Goal: Transaction & Acquisition: Purchase product/service

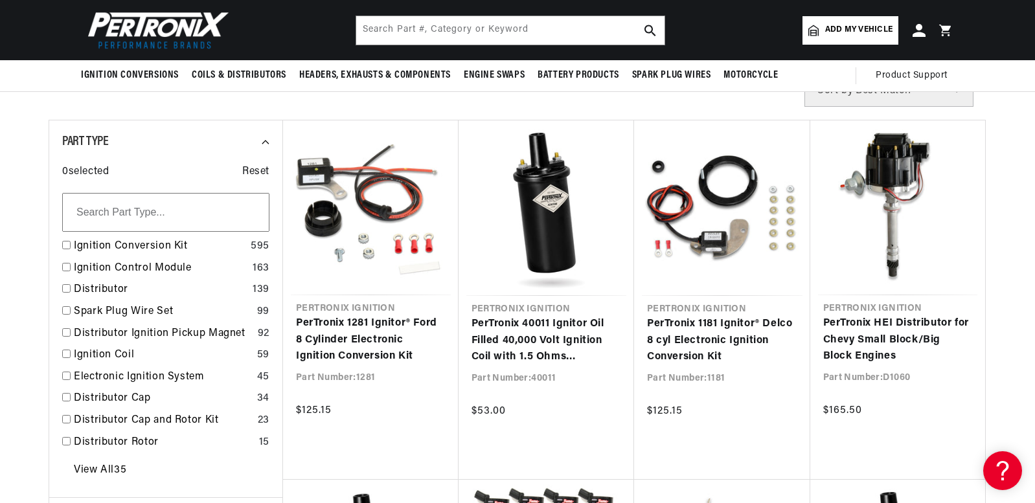
scroll to position [396, 0]
click at [837, 32] on span "Add my vehicle" at bounding box center [858, 30] width 67 height 12
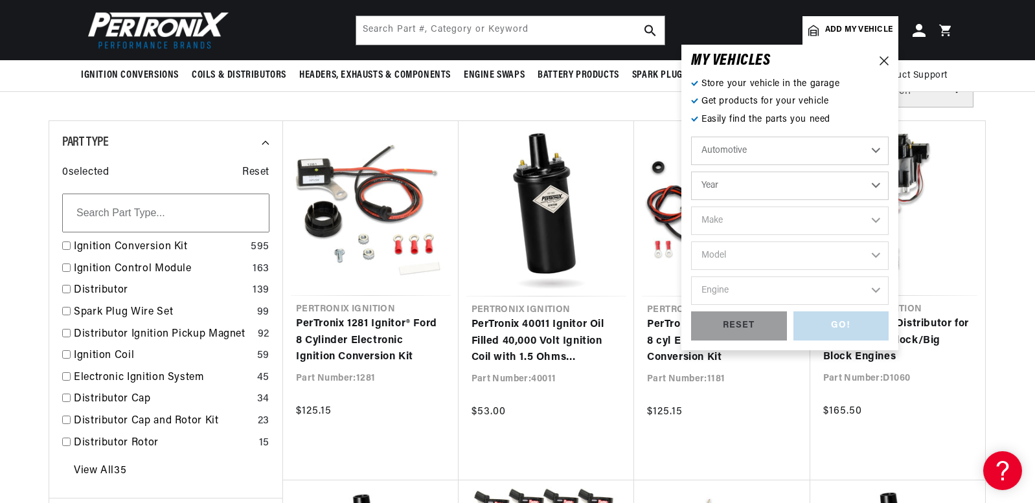
click at [784, 188] on select "Year [DATE] 2021 2020 2019 2018 2017 2016 2015 2014 2013 2012 2011 2010 2009 20…" at bounding box center [789, 186] width 197 height 28
select select "1979"
click at [691, 172] on select "Year [DATE] 2021 2020 2019 2018 2017 2016 2015 2014 2013 2012 2011 2010 2009 20…" at bounding box center [789, 186] width 197 height 28
select select "1979"
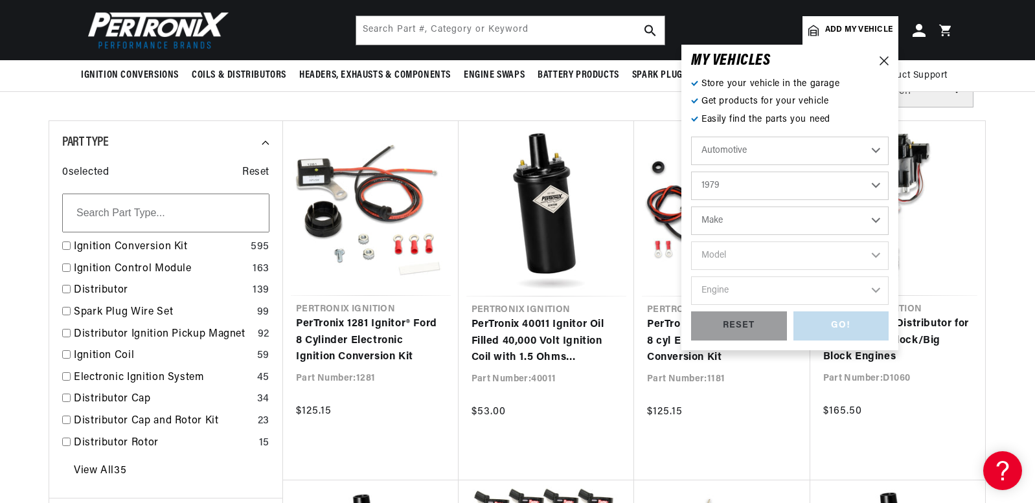
click at [725, 209] on select "Make Alfa Romeo American Motors Audi Avanti BMW Buick Cadillac Checker Chevrole…" at bounding box center [789, 221] width 197 height 28
select select "Ford"
click at [691, 207] on select "Make Alfa Romeo American Motors Audi Avanti BMW Buick Cadillac Checker Chevrole…" at bounding box center [789, 221] width 197 height 28
select select "Ford"
click at [730, 251] on select "Model Bronco E-100 Econoline E-100 Econoline Club Wagon E-150 Econoline E-150 E…" at bounding box center [789, 256] width 197 height 28
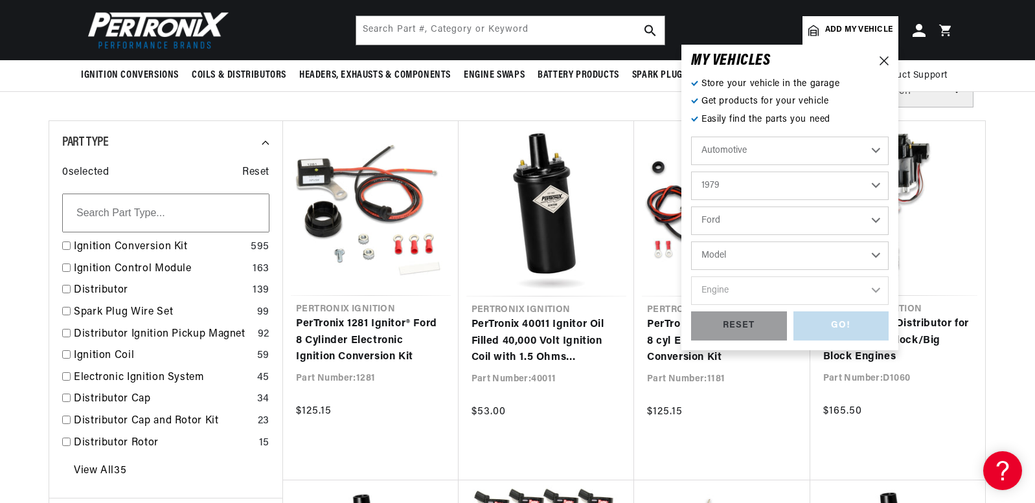
scroll to position [0, 0]
select select "F-100"
click at [691, 242] on select "Model Bronco E-100 Econoline E-100 Econoline Club Wagon E-150 Econoline E-150 E…" at bounding box center [789, 256] width 197 height 28
select select "F-100"
click at [720, 289] on select "Engine 4.9L 5.0L 5.8L 6.6L 7.5L" at bounding box center [789, 290] width 197 height 28
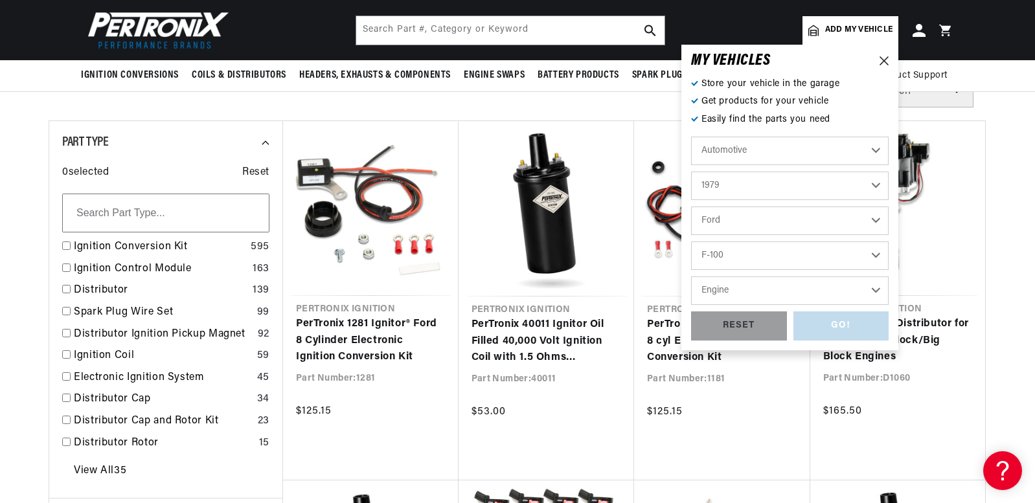
scroll to position [0, 809]
select select "5.0L"
click at [691, 276] on select "Engine 4.9L 5.0L 5.8L 6.6L 7.5L" at bounding box center [789, 290] width 197 height 28
select select "5.0L"
click at [830, 330] on div "GO!" at bounding box center [841, 325] width 96 height 29
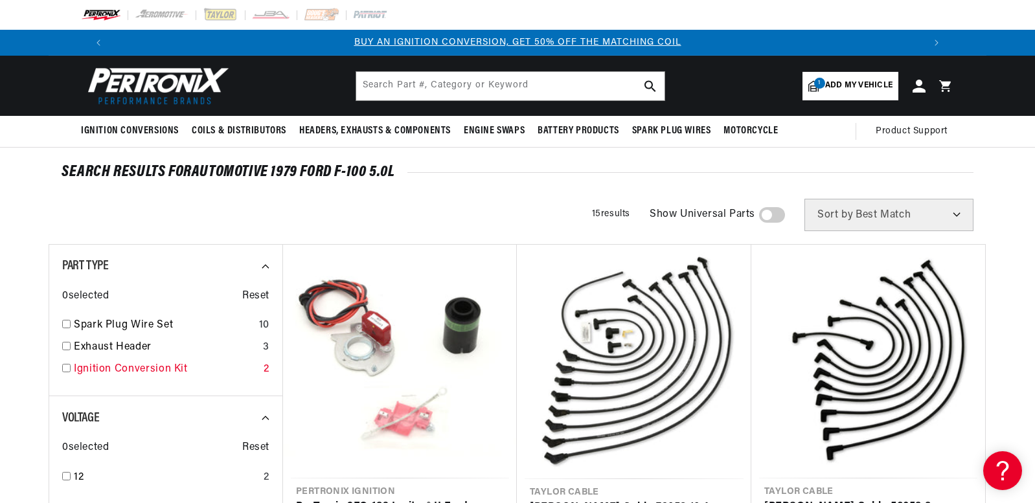
click at [66, 369] on input "checkbox" at bounding box center [66, 368] width 8 height 8
checkbox input "true"
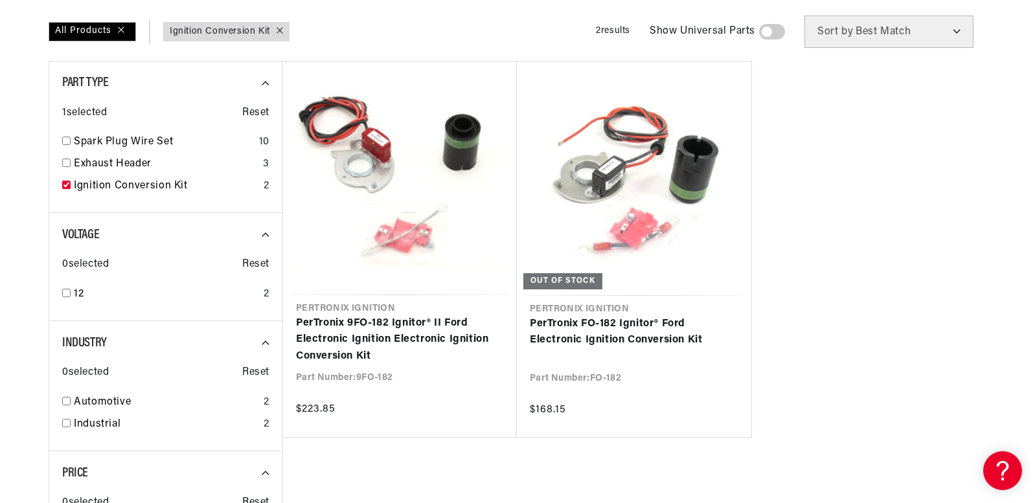
scroll to position [0, 809]
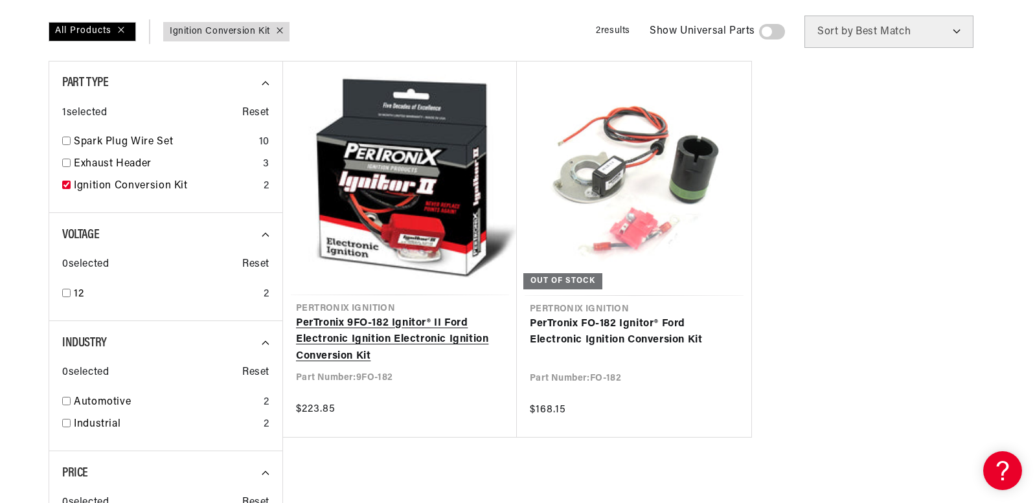
click at [411, 348] on link "PerTronix 9FO-182 Ignitor® II Ford Electronic Ignition Electronic Ignition Conv…" at bounding box center [400, 340] width 208 height 50
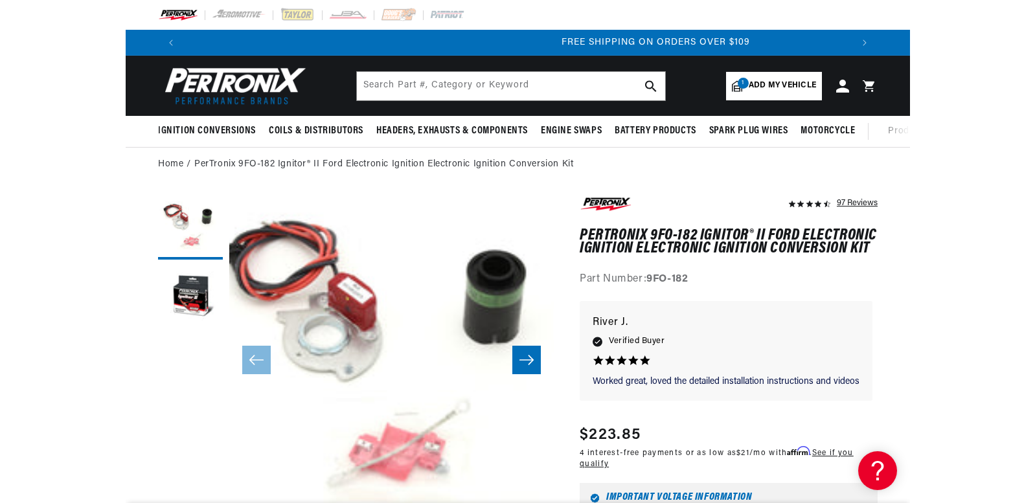
scroll to position [0, 1335]
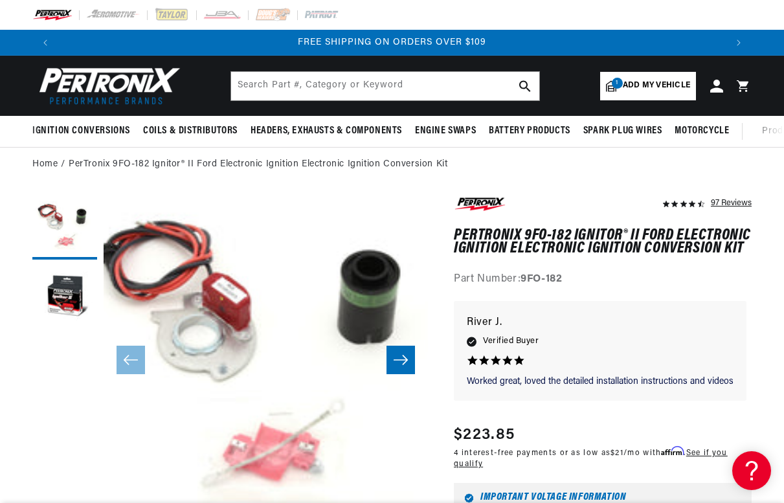
click at [732, 165] on ol "Home PerTronix 9FO-182 Ignitor® II Ford Electronic Ignition Electronic Ignition…" at bounding box center [391, 164] width 719 height 14
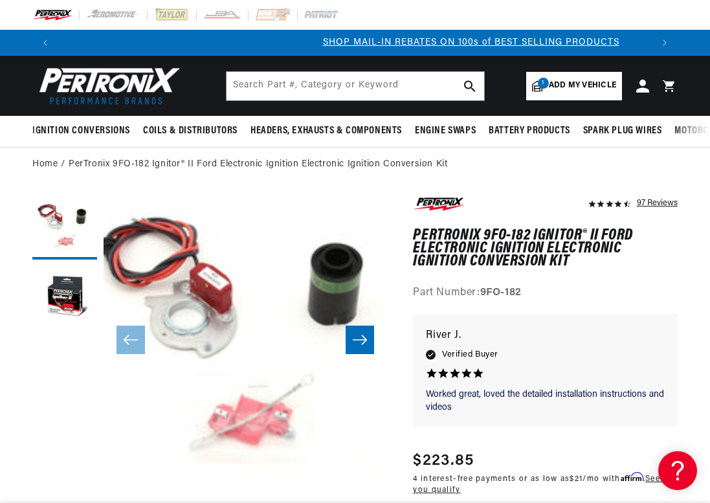
scroll to position [0, 594]
